Goal: Information Seeking & Learning: Learn about a topic

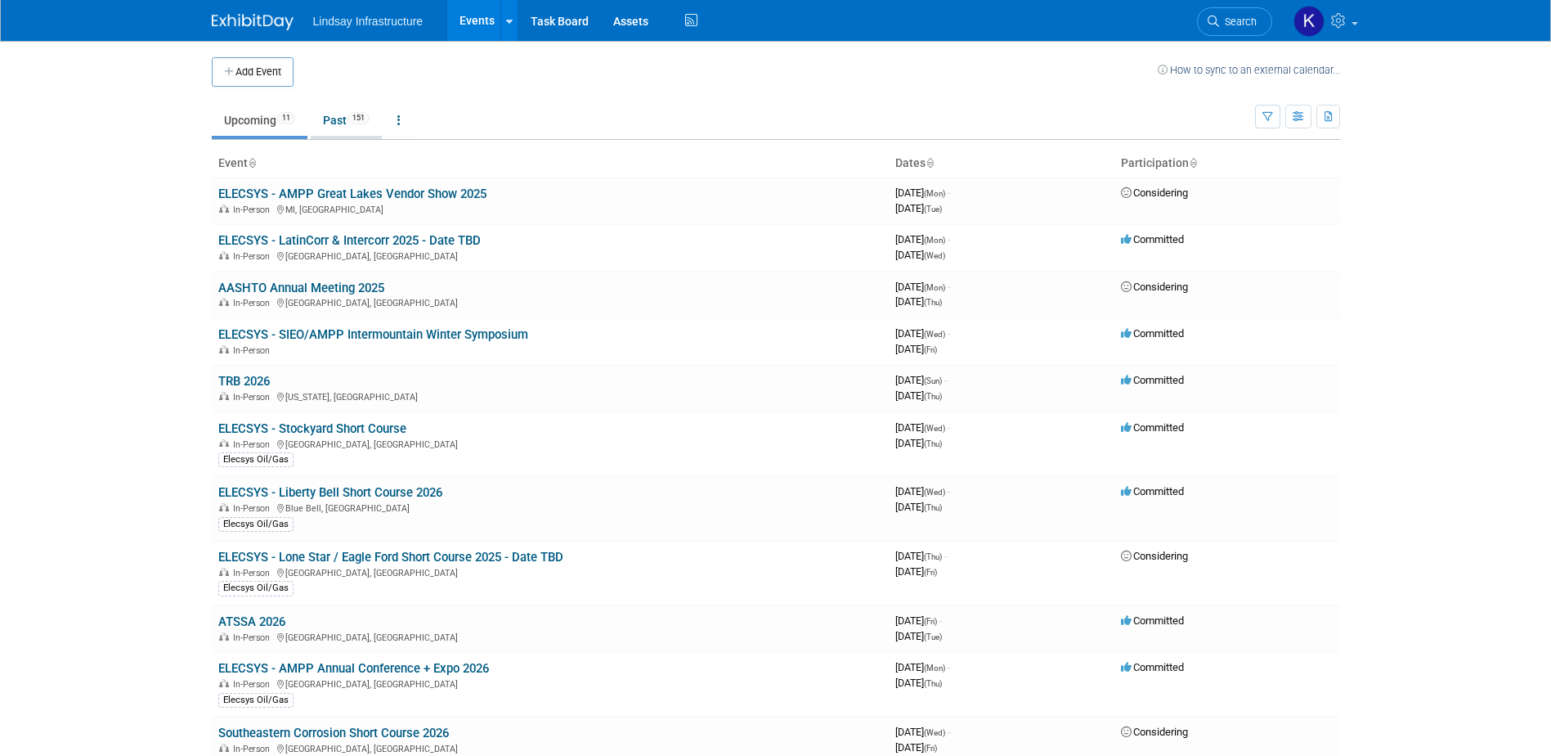
click at [341, 121] on link "Past 151" at bounding box center [346, 120] width 71 height 31
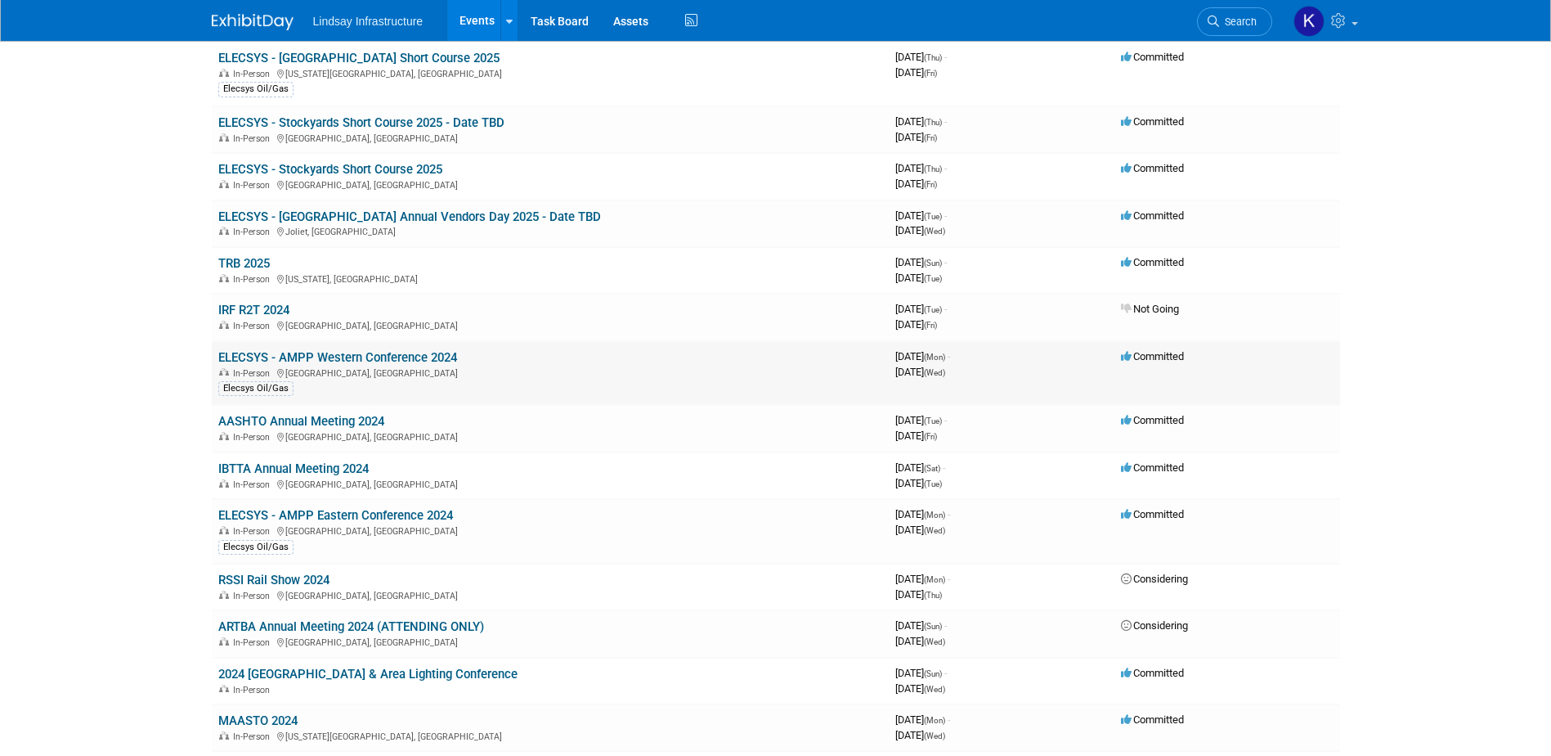
scroll to position [1145, 0]
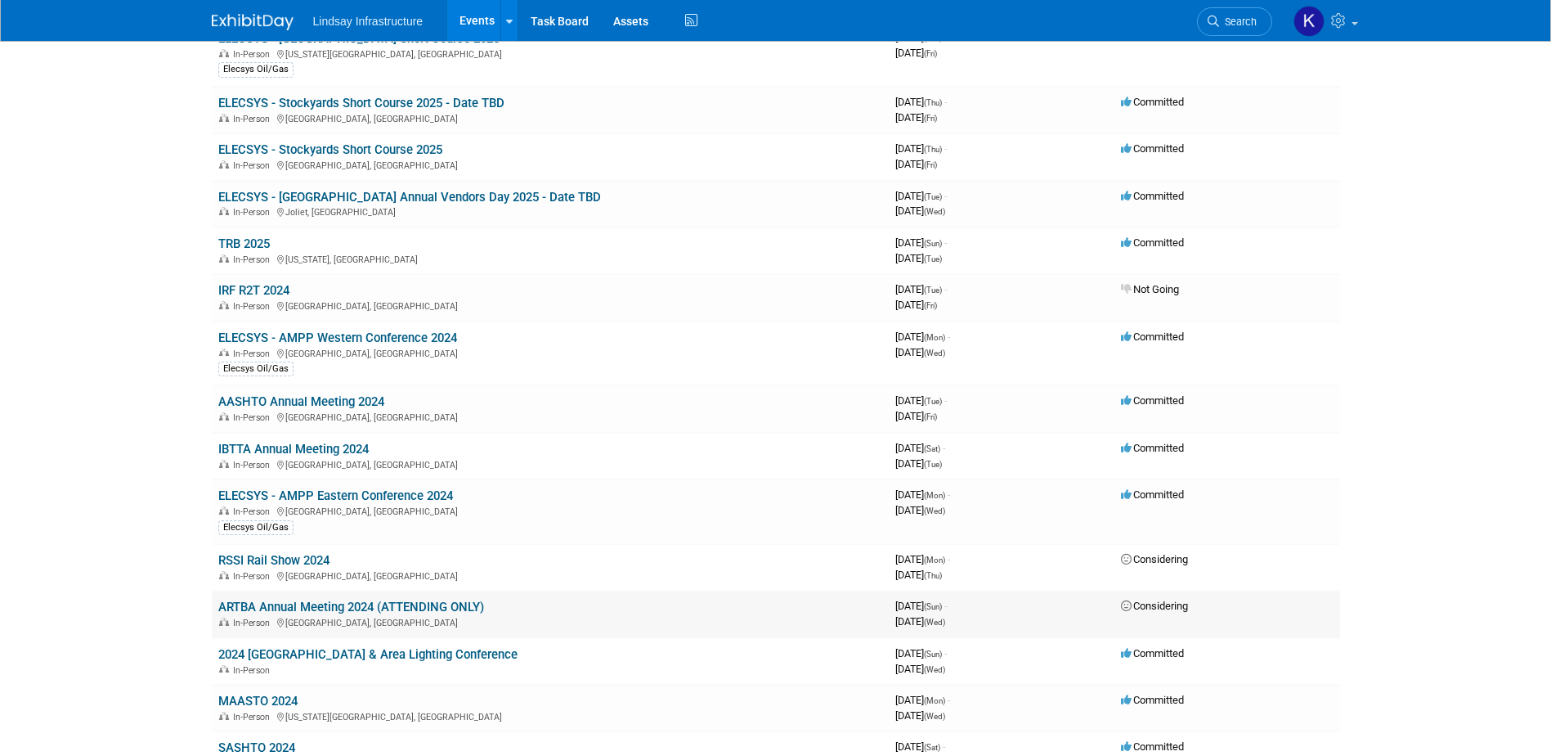
click at [352, 608] on link "ARTBA Annual Meeting 2024 (ATTENDING ONLY)" at bounding box center [351, 606] width 266 height 15
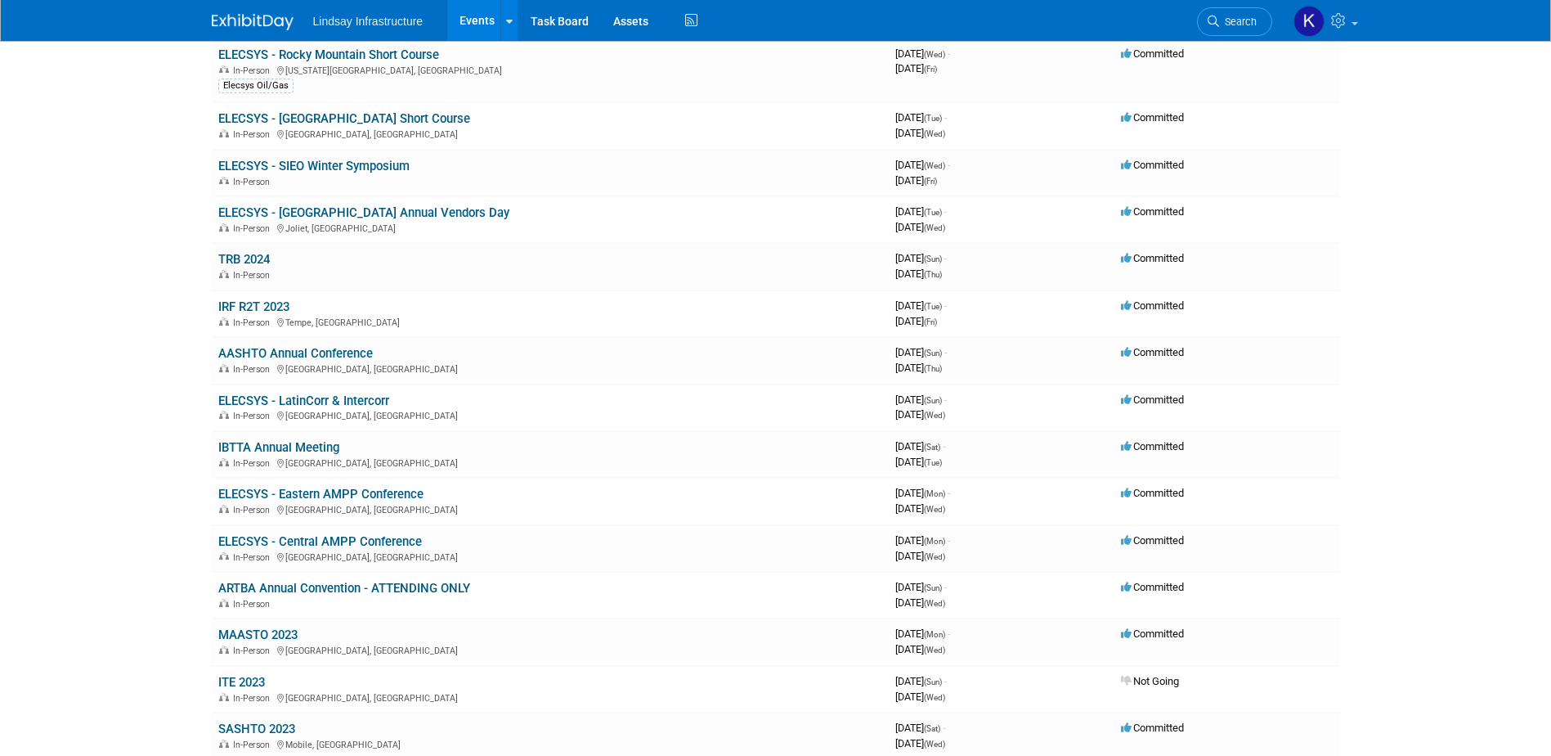
scroll to position [2699, 0]
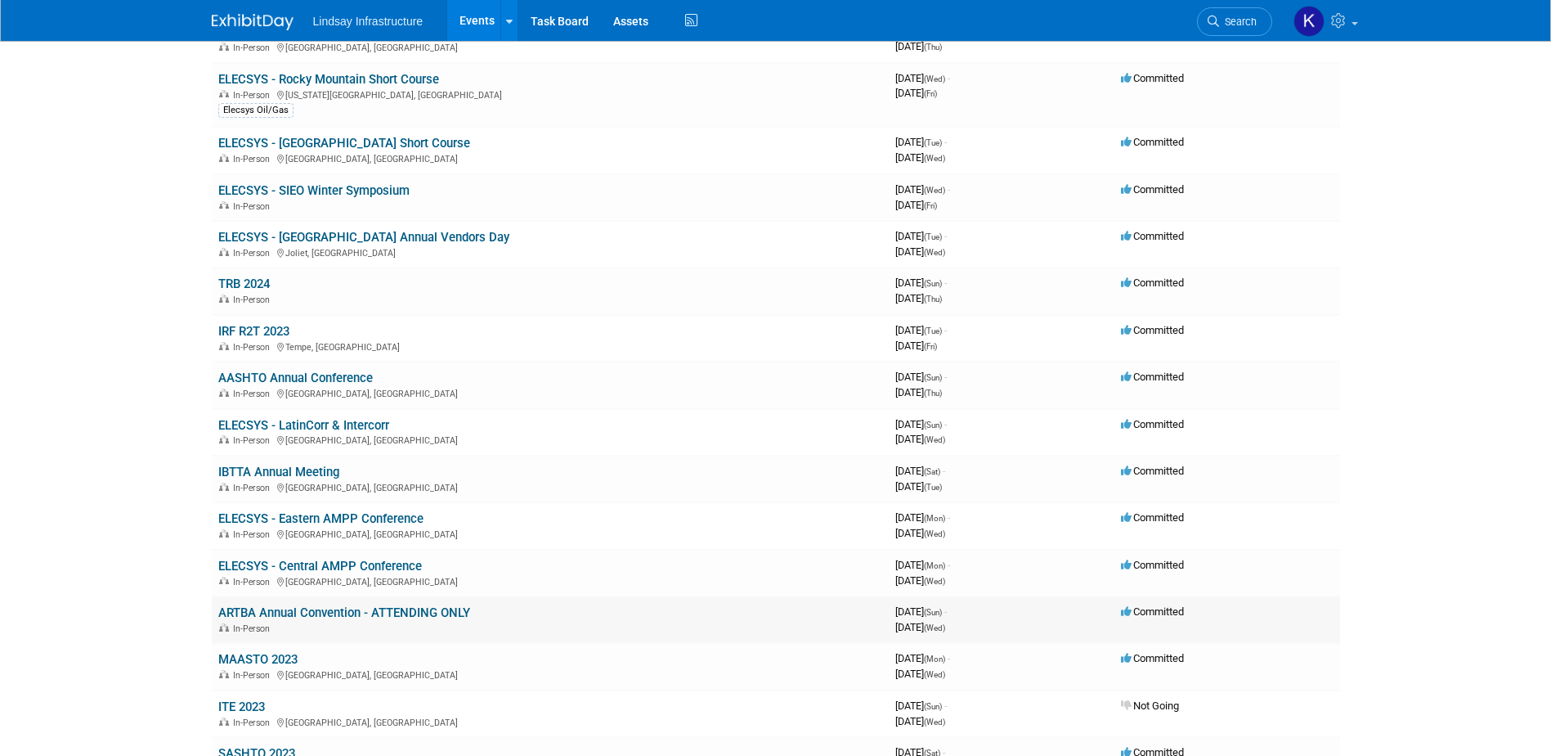
click at [325, 609] on link "ARTBA Annual Convention - ATTENDING ONLY" at bounding box center [344, 612] width 252 height 15
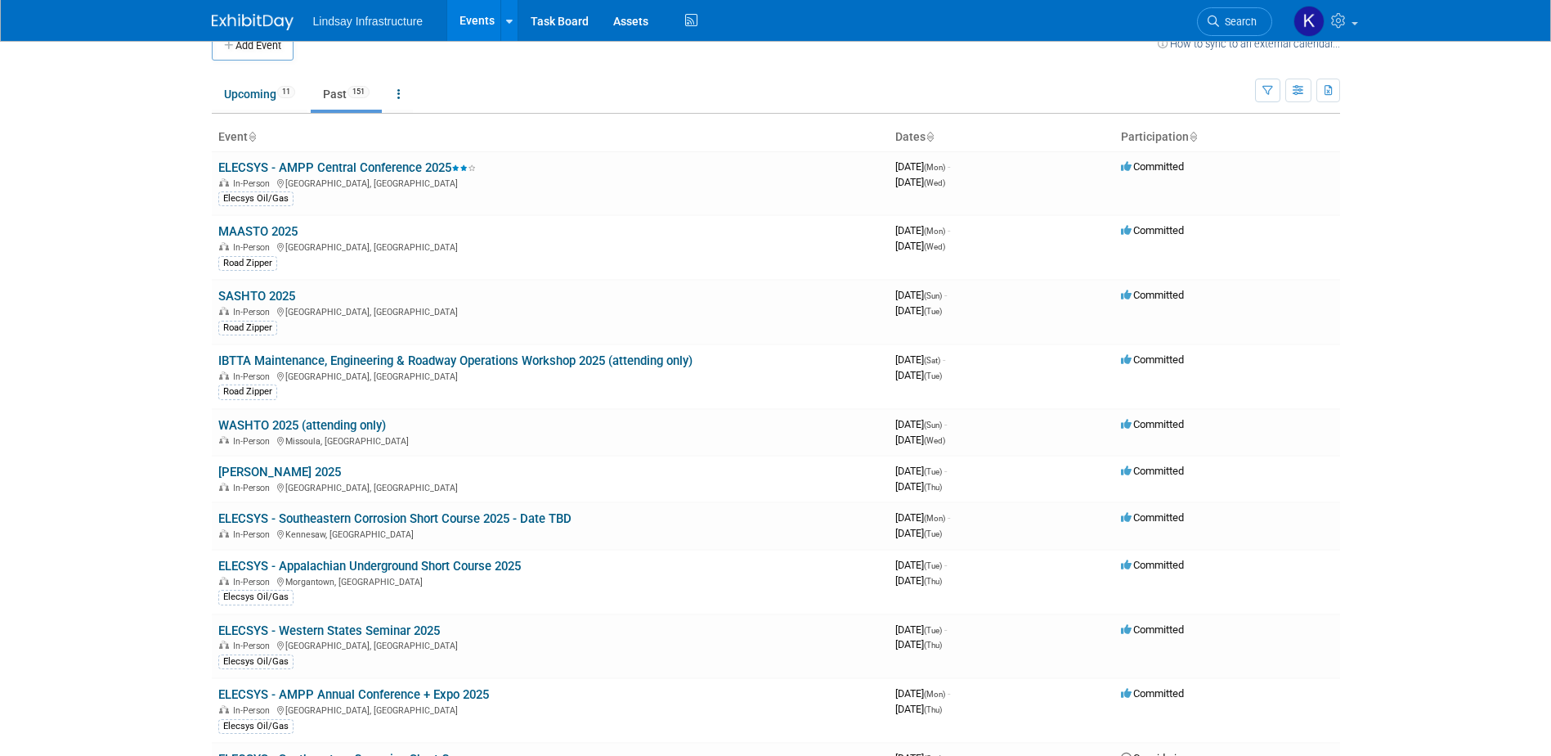
scroll to position [0, 0]
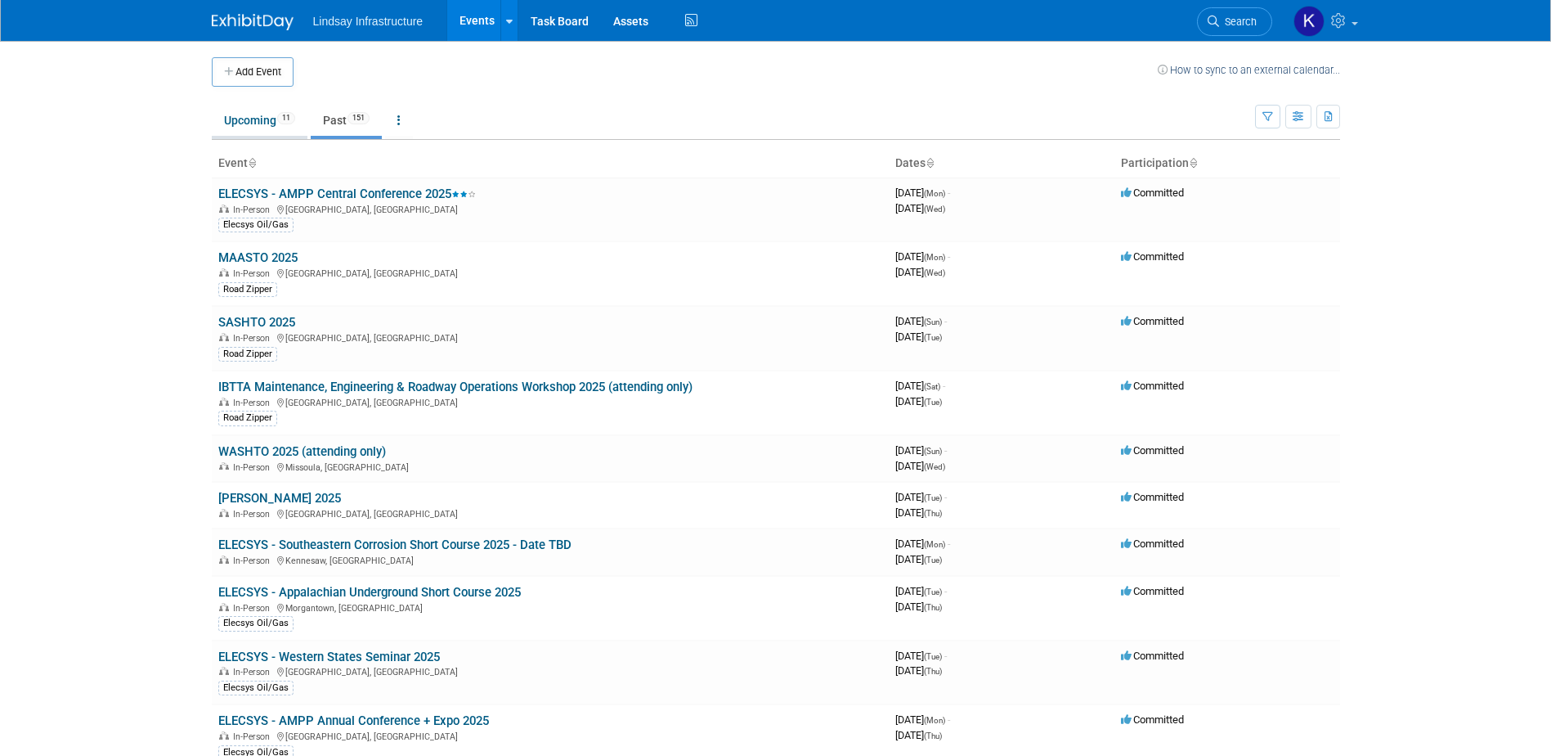
click at [242, 119] on link "Upcoming 11" at bounding box center [260, 120] width 96 height 31
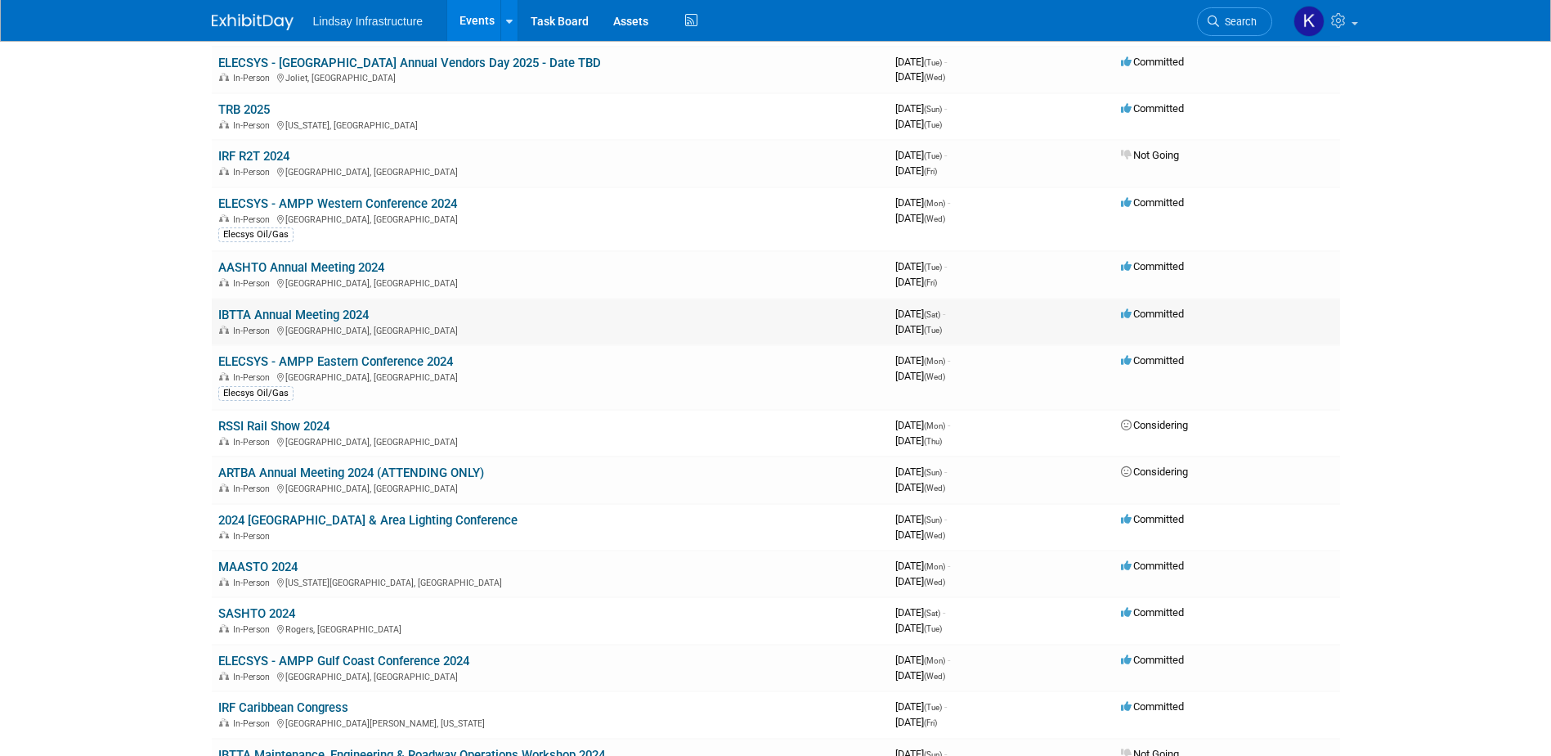
scroll to position [1308, 0]
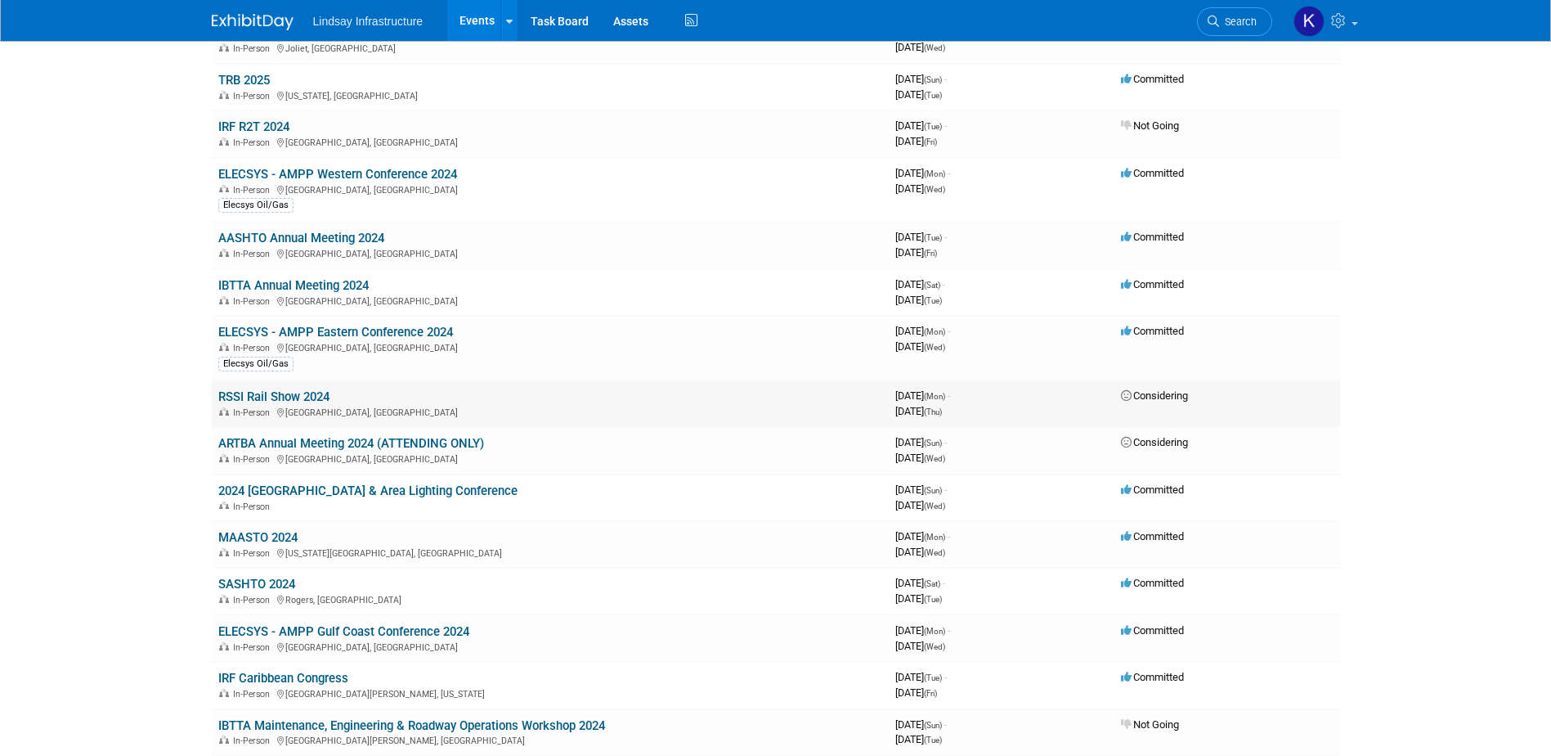
click at [298, 401] on link "RSSI Rail Show 2024" at bounding box center [273, 396] width 111 height 15
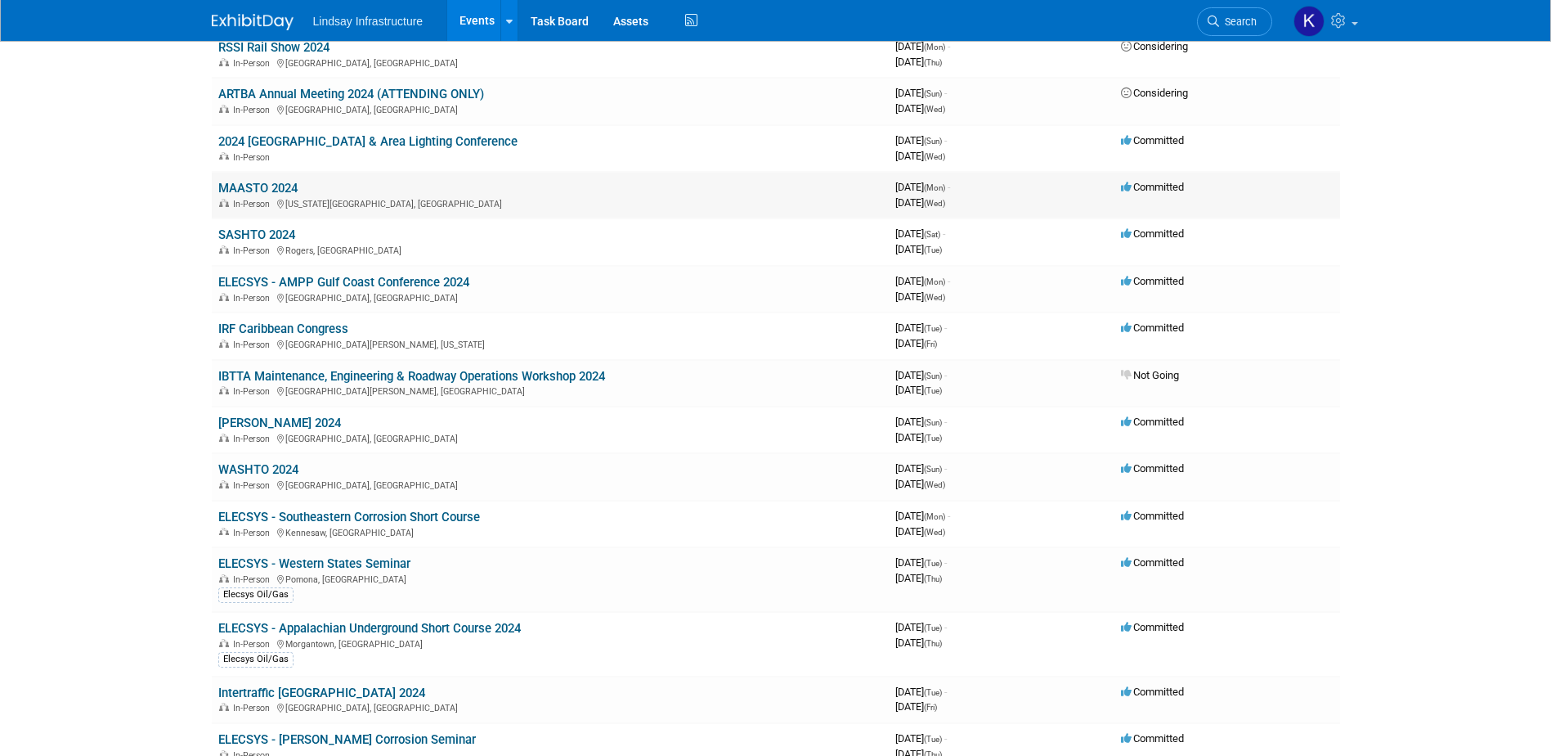
scroll to position [1881, 0]
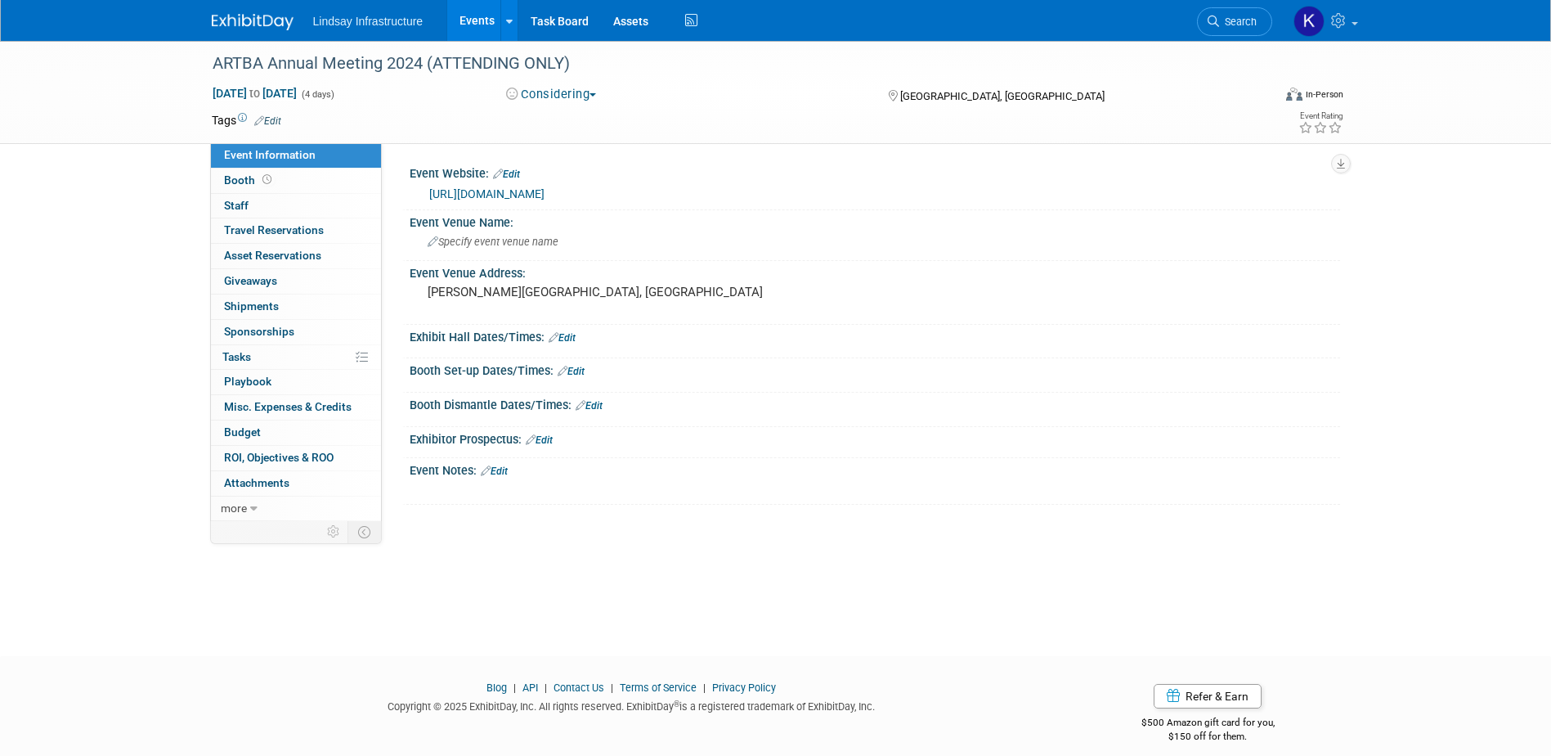
click at [508, 193] on link "[URL][DOMAIN_NAME]" at bounding box center [486, 193] width 115 height 13
